Goal: Find specific page/section: Find specific page/section

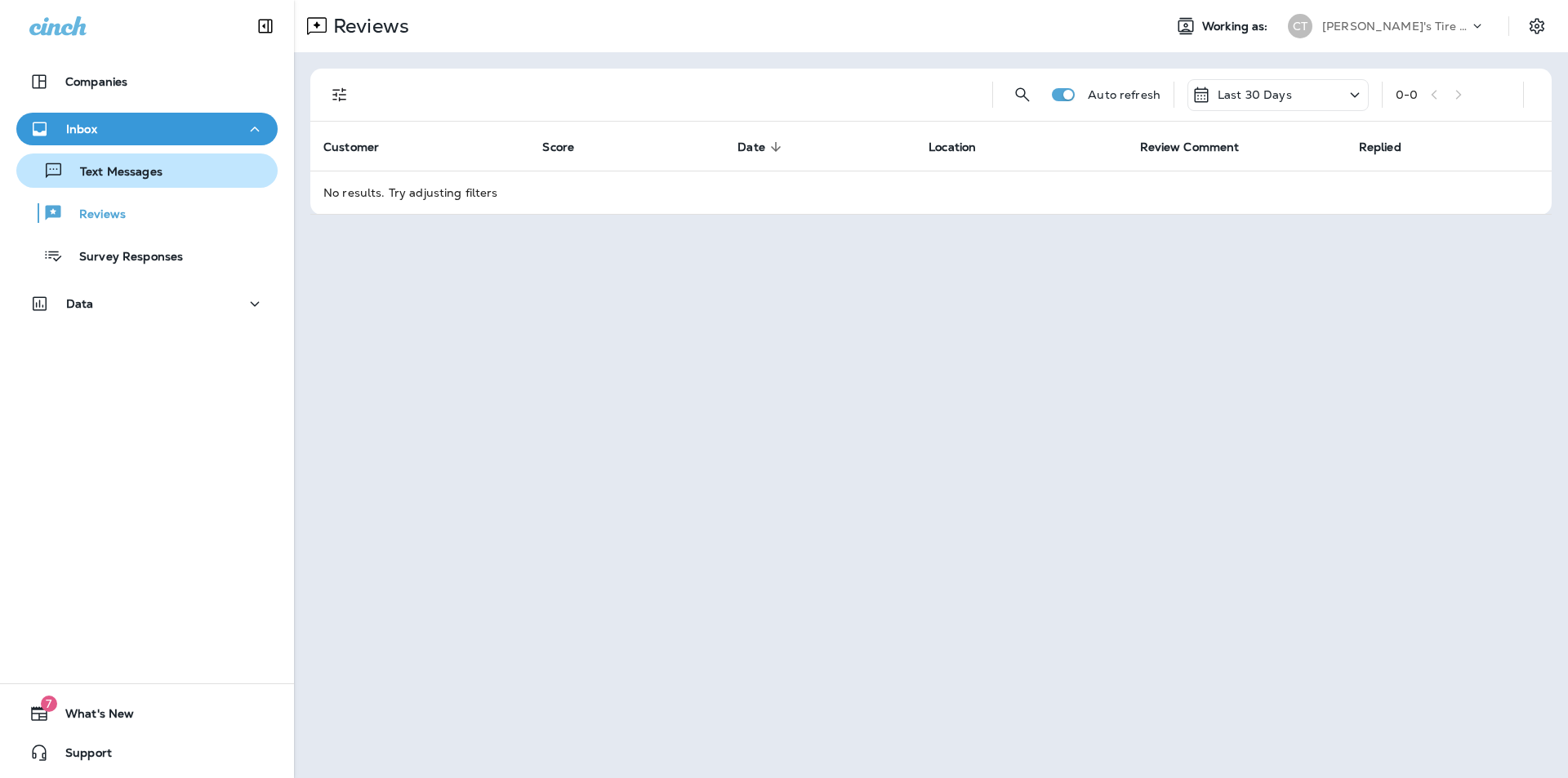
click at [105, 176] on p "Text Messages" at bounding box center [112, 172] width 99 height 15
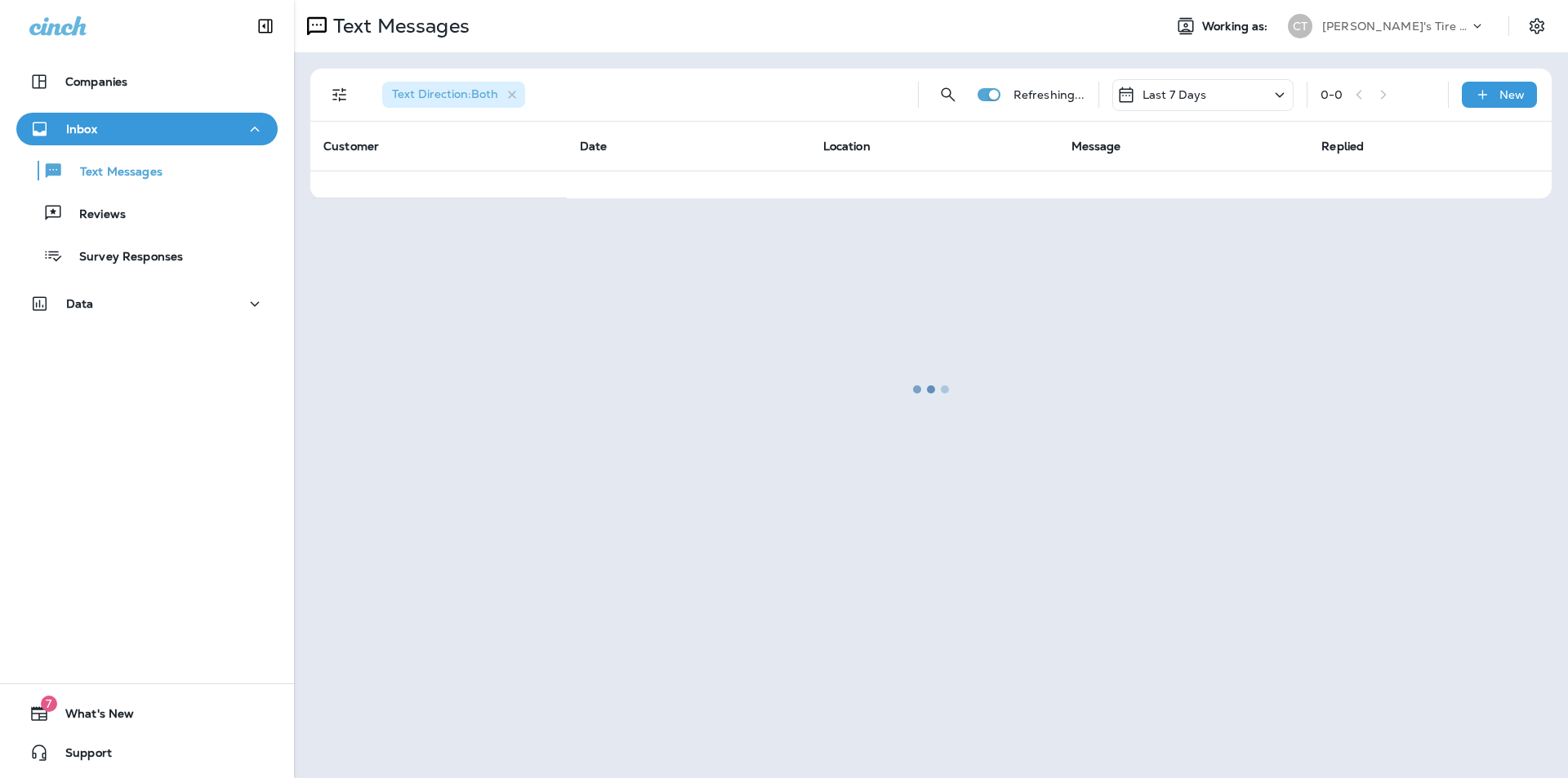
click at [340, 94] on div at bounding box center [930, 389] width 1271 height 775
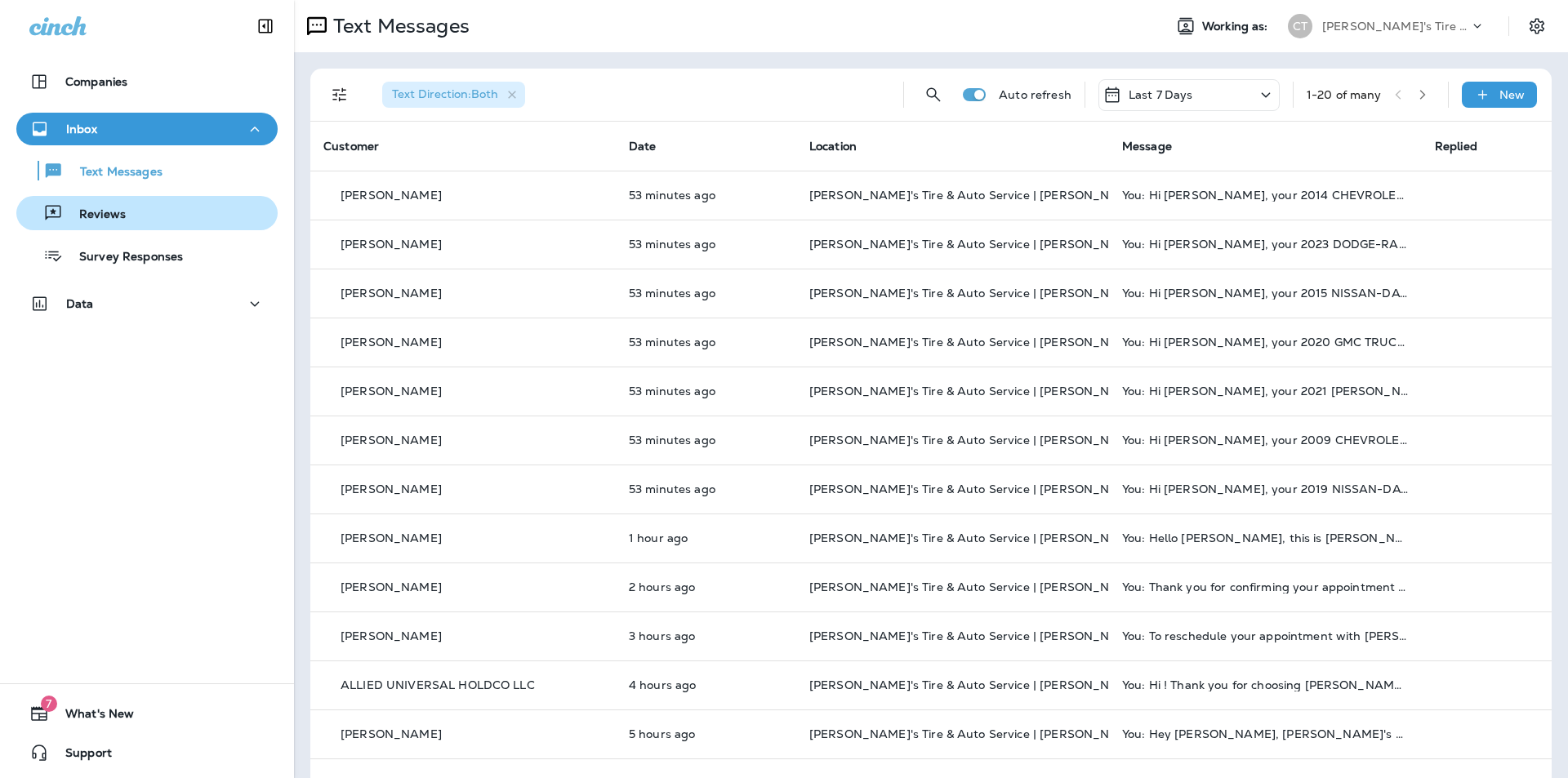
click at [102, 205] on div "Reviews" at bounding box center [74, 213] width 103 height 24
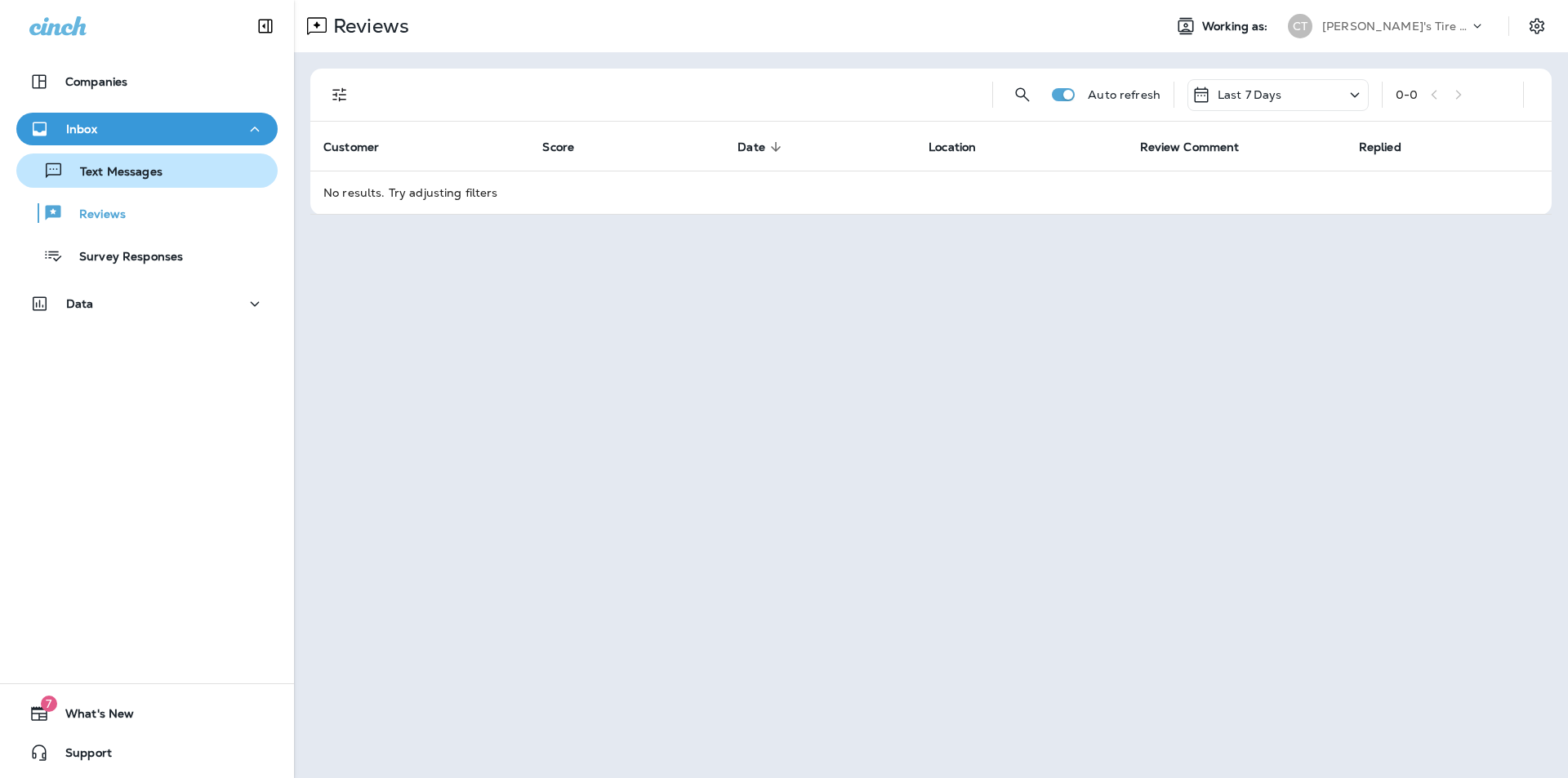
click at [111, 179] on p "Text Messages" at bounding box center [112, 172] width 99 height 15
